Goal: Navigation & Orientation: Find specific page/section

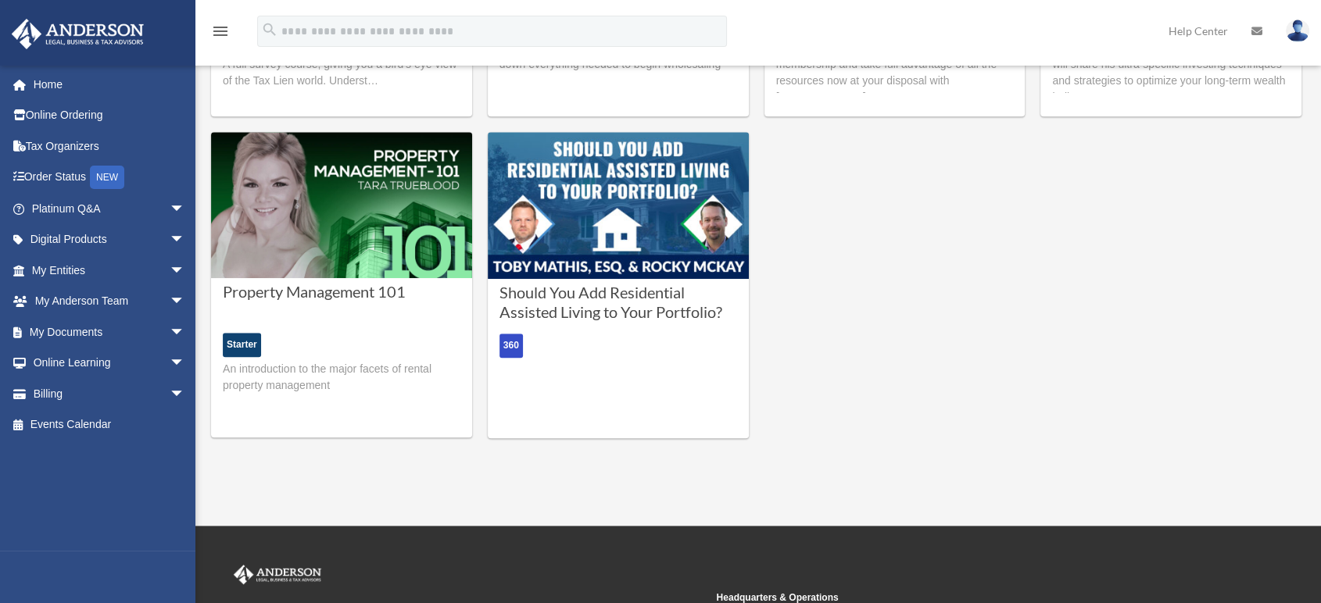
scroll to position [865, 0]
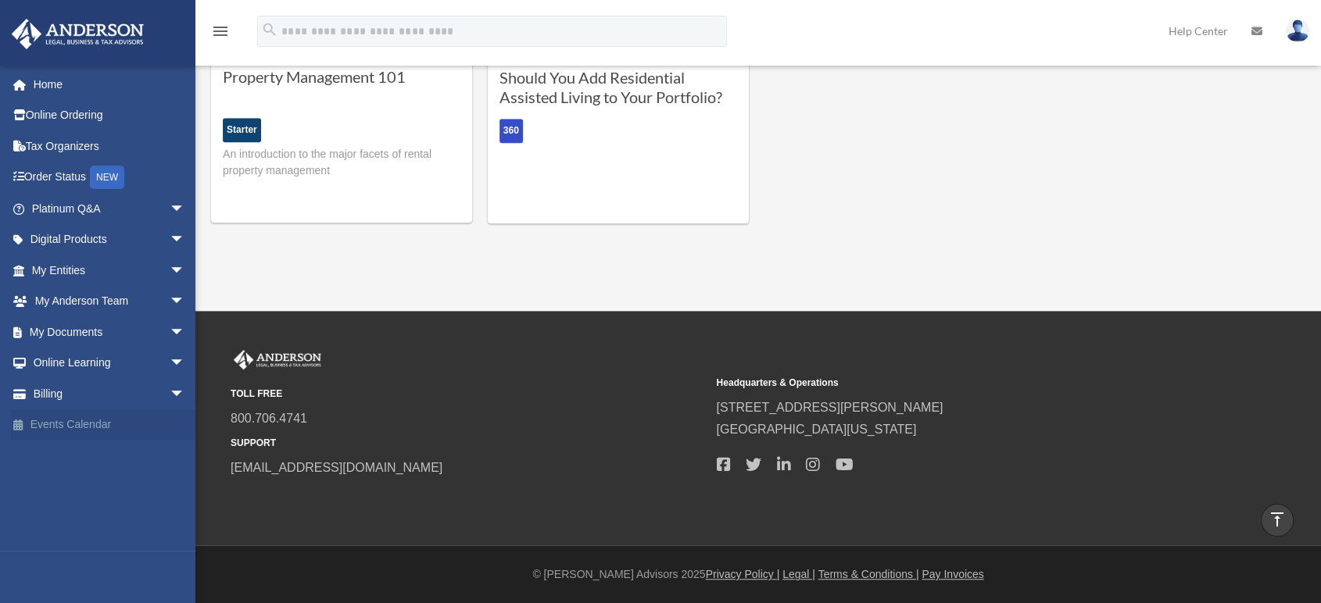
click at [77, 423] on link "Events Calendar" at bounding box center [110, 425] width 198 height 31
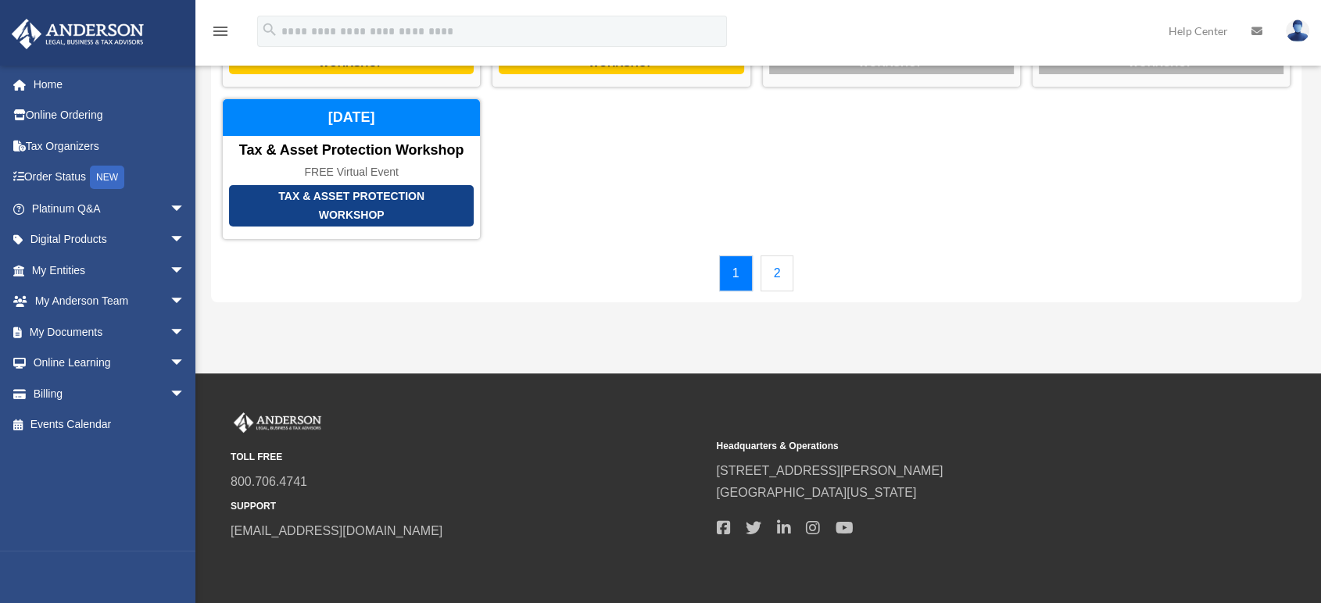
scroll to position [277, 0]
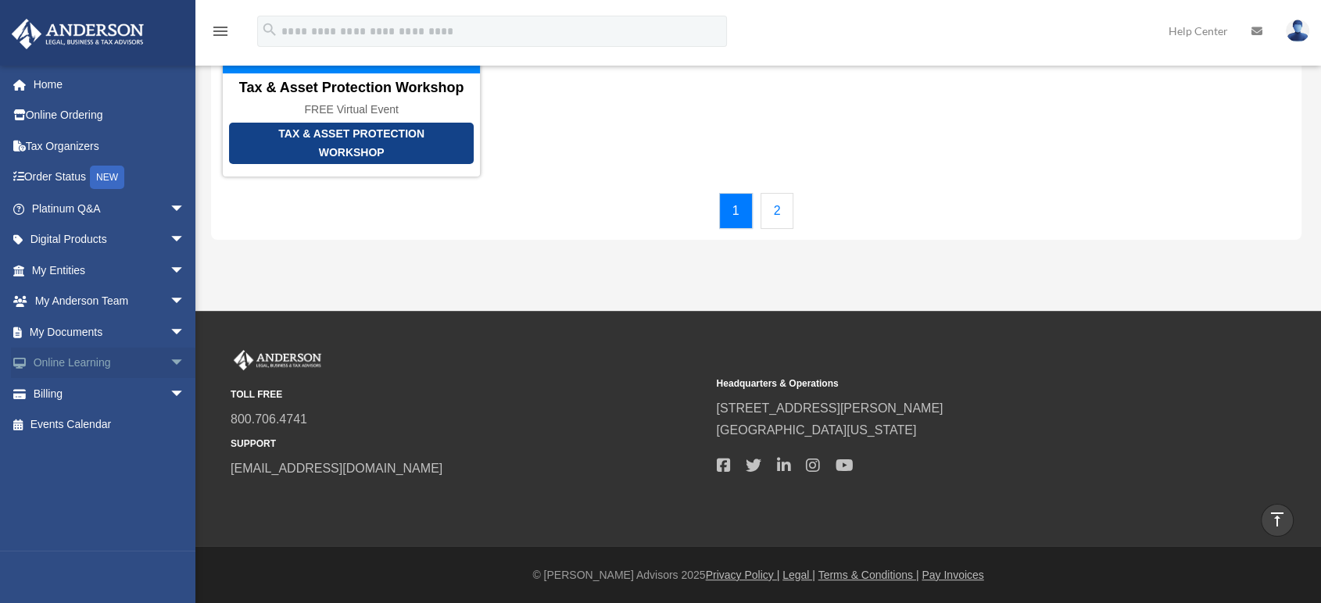
click at [50, 361] on link "Online Learning arrow_drop_down" at bounding box center [110, 363] width 198 height 31
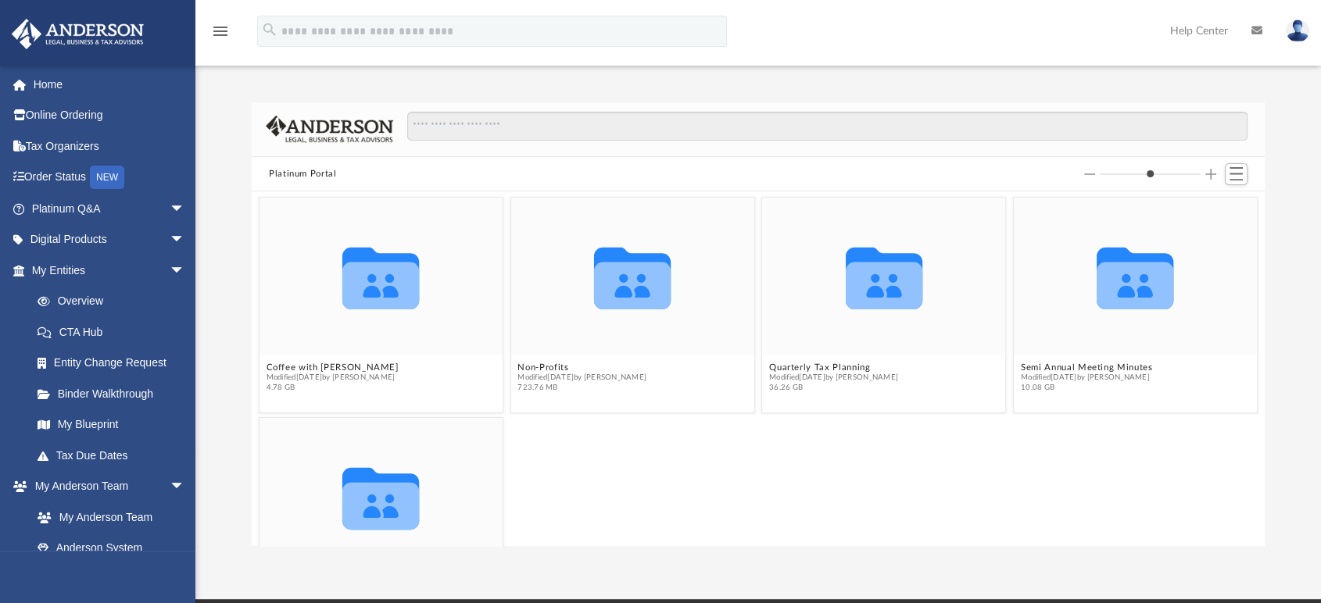
scroll to position [342, 1000]
